Goal: Information Seeking & Learning: Check status

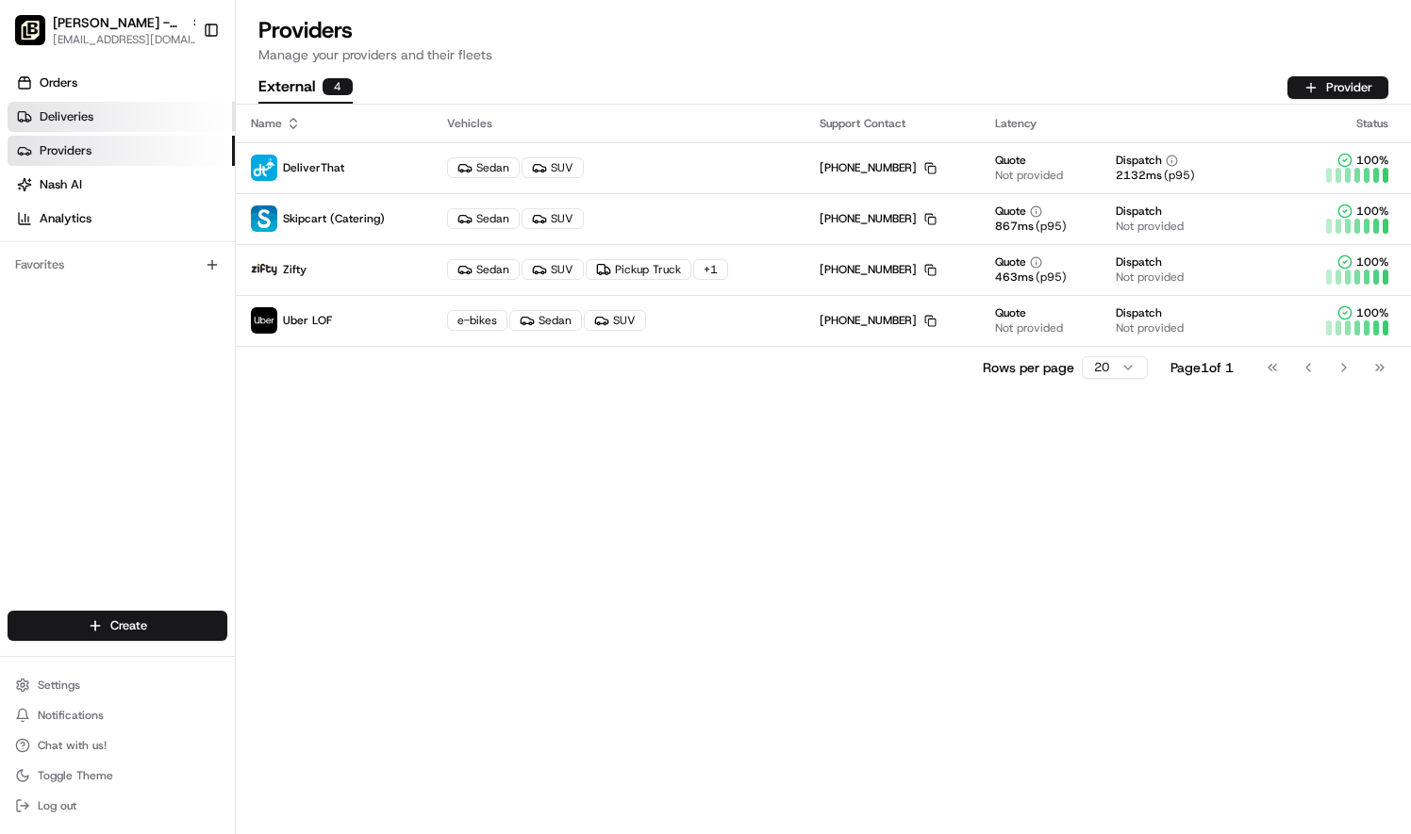
click at [72, 117] on span "Deliveries" at bounding box center [67, 116] width 54 height 17
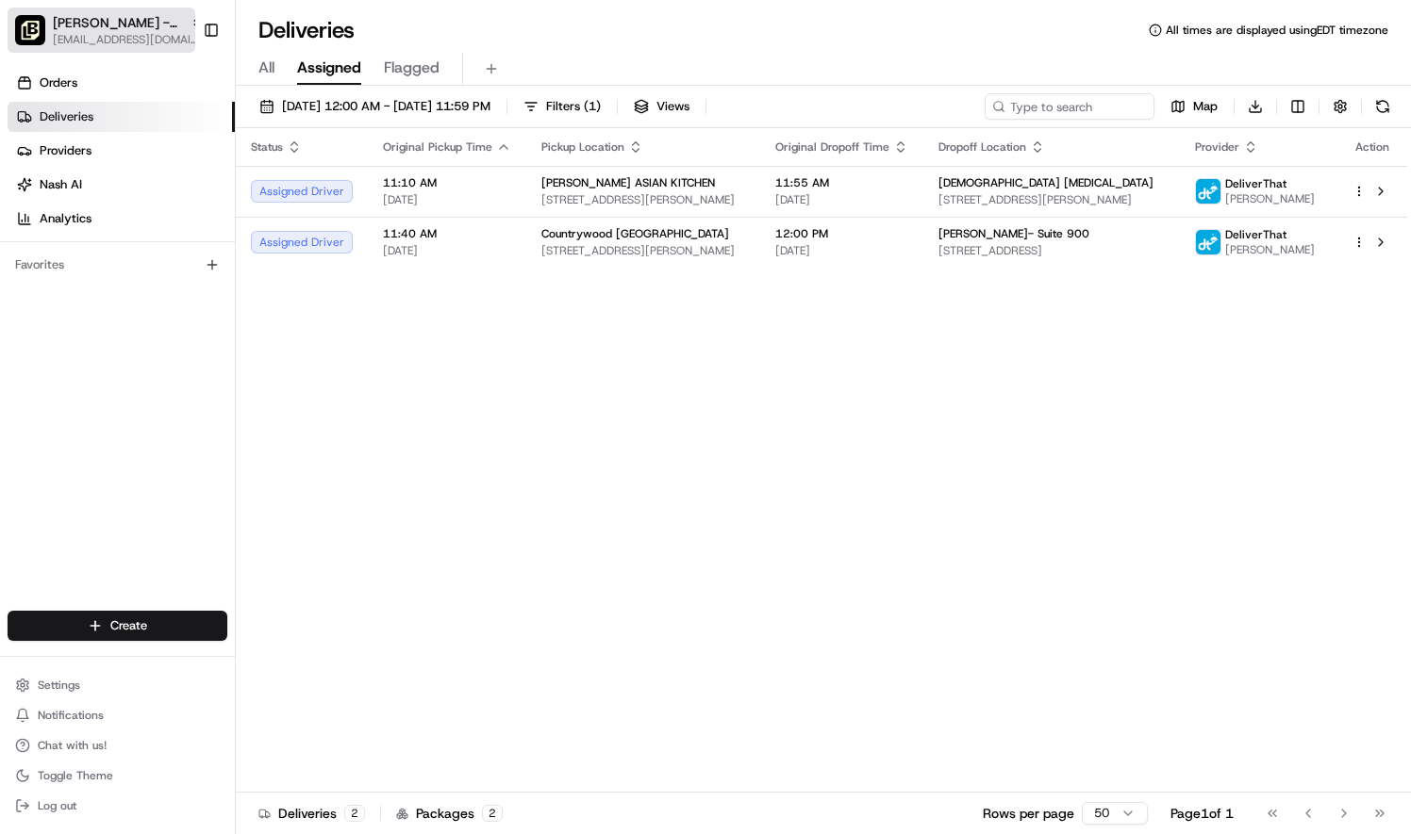
click at [145, 29] on span "[PERSON_NAME] - Countrywood [GEOGRAPHIC_DATA]" at bounding box center [118, 22] width 130 height 19
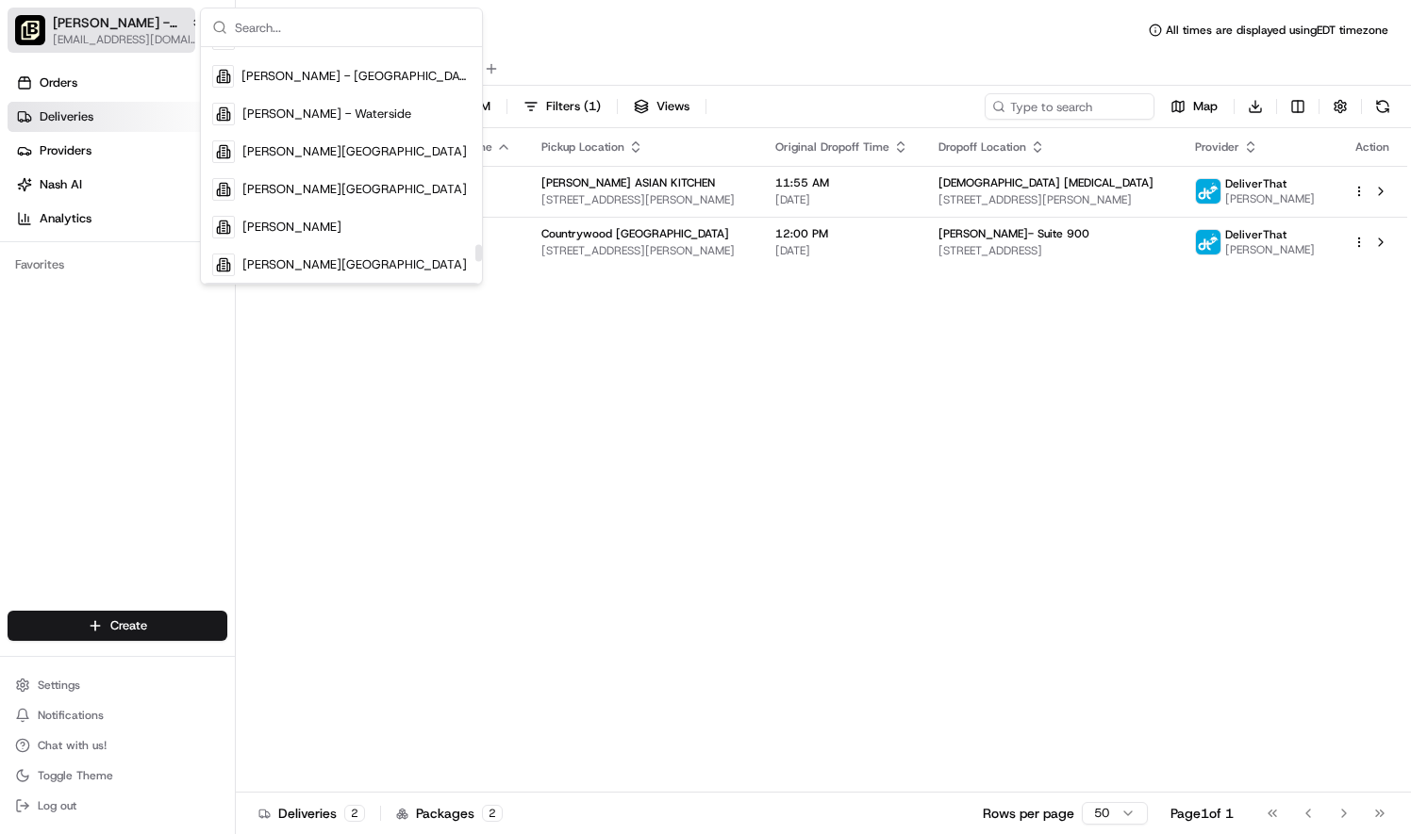
scroll to position [4062, 0]
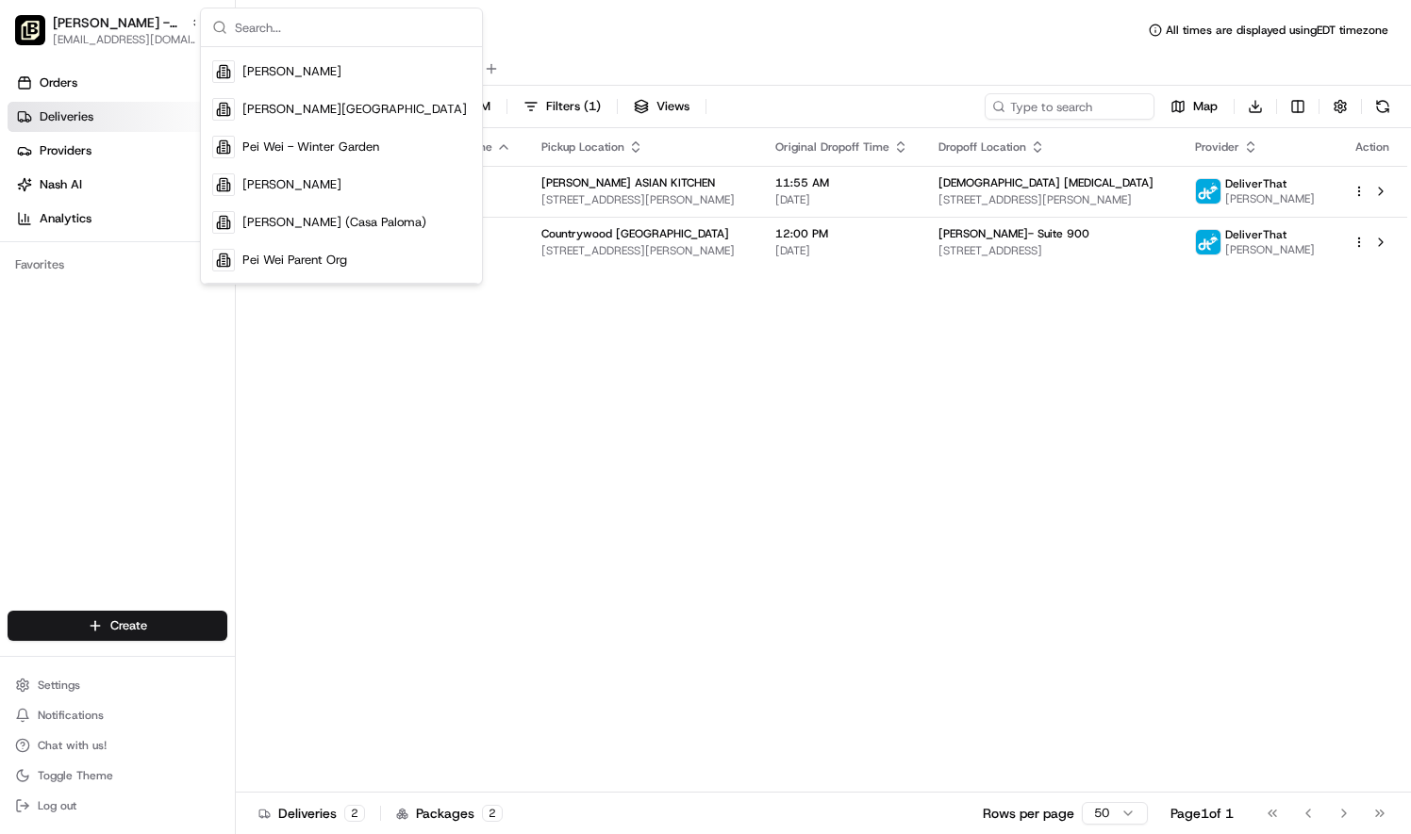
click at [335, 260] on span "Pei Wei Parent Org" at bounding box center [294, 260] width 105 height 17
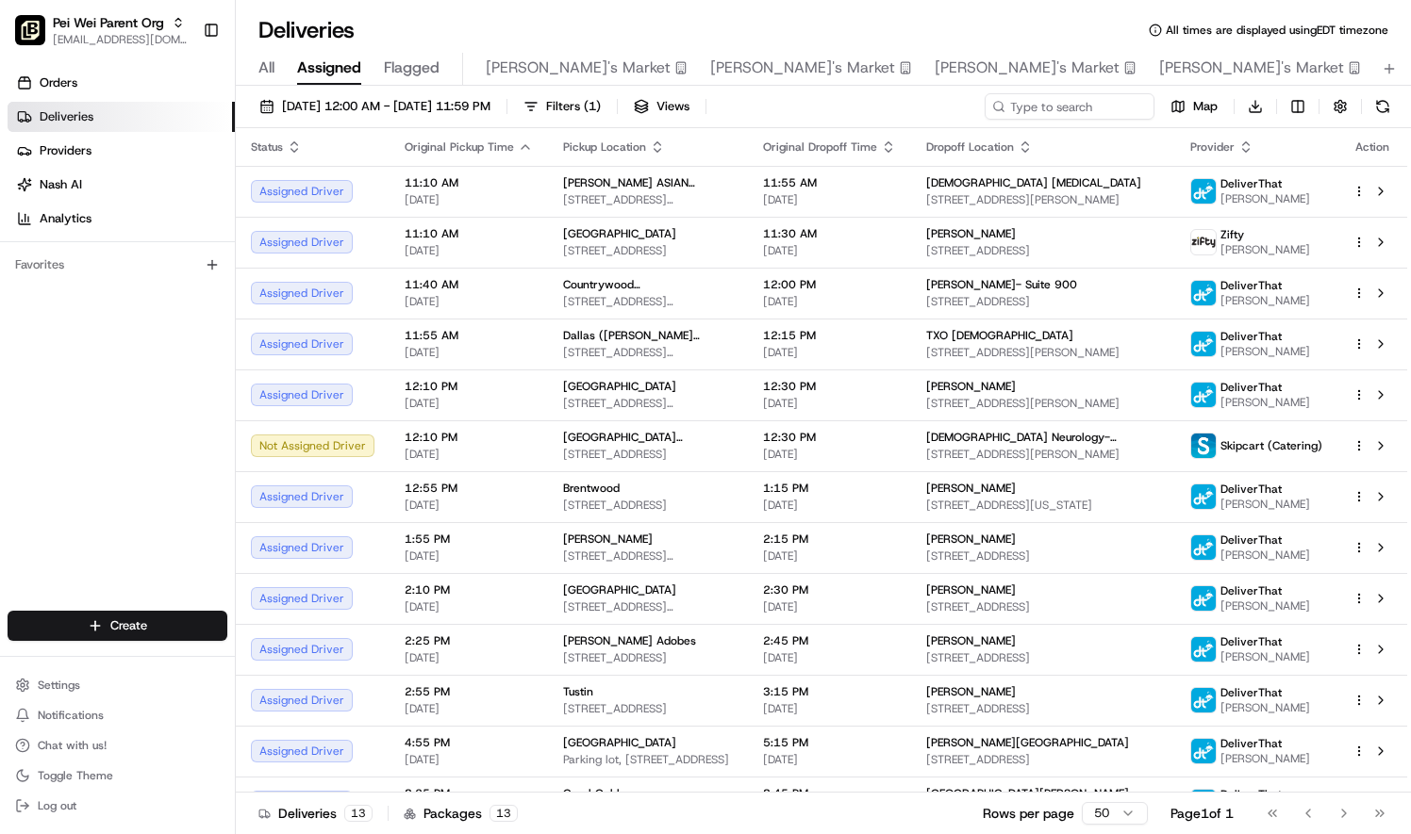
scroll to position [34, 0]
